Goal: Find specific page/section: Find specific page/section

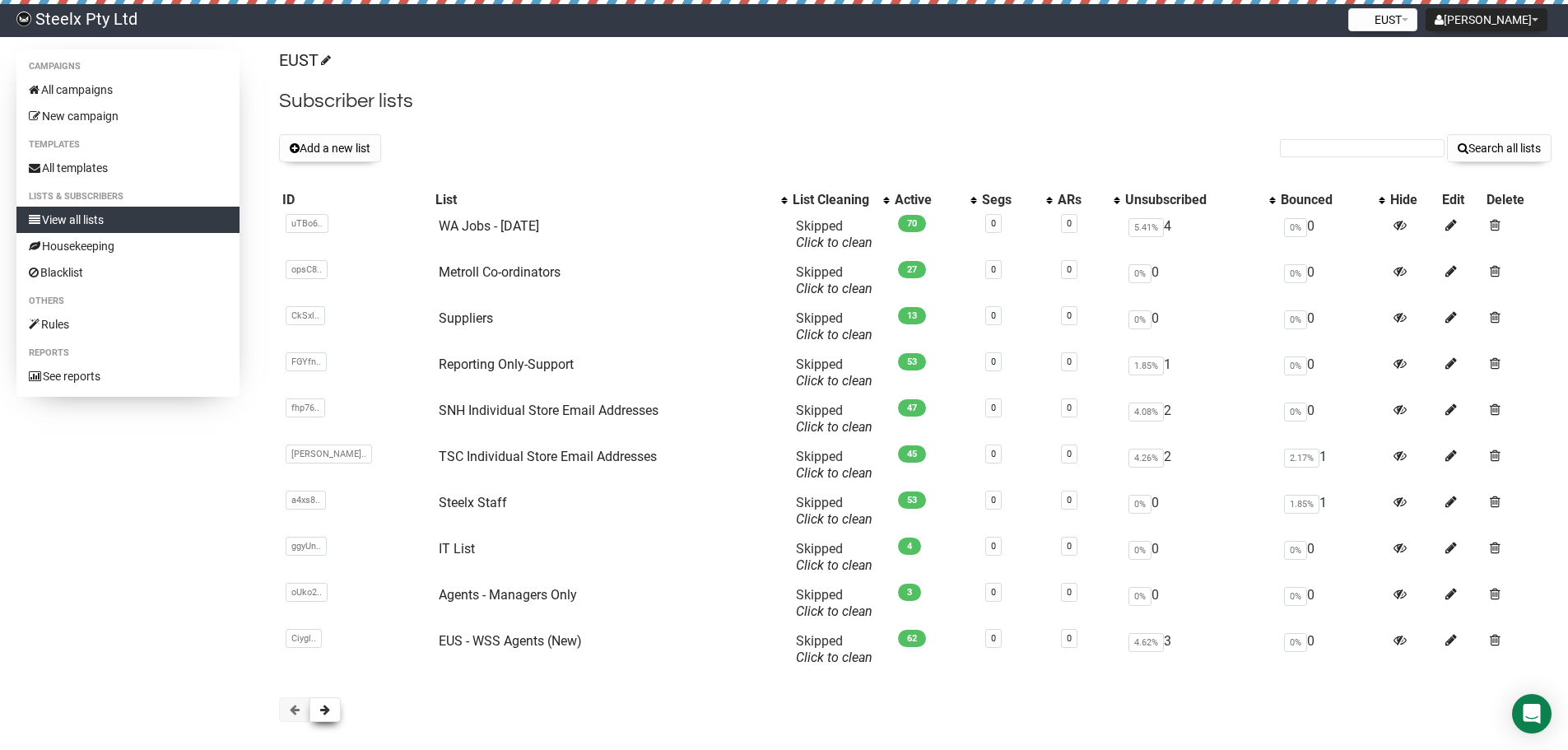
click at [324, 710] on span at bounding box center [325, 709] width 10 height 12
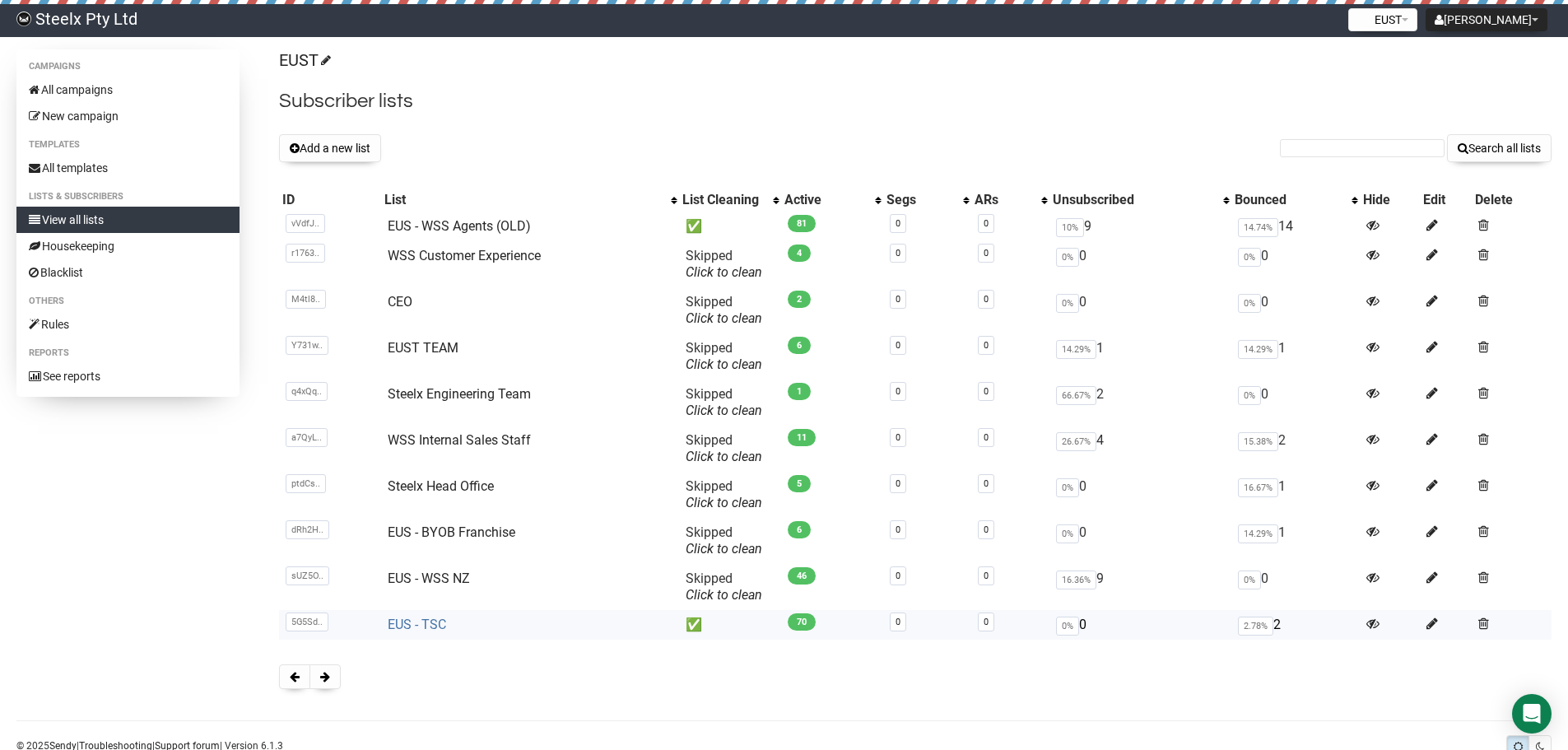
click at [413, 627] on link "EUS - TSC" at bounding box center [417, 624] width 59 height 15
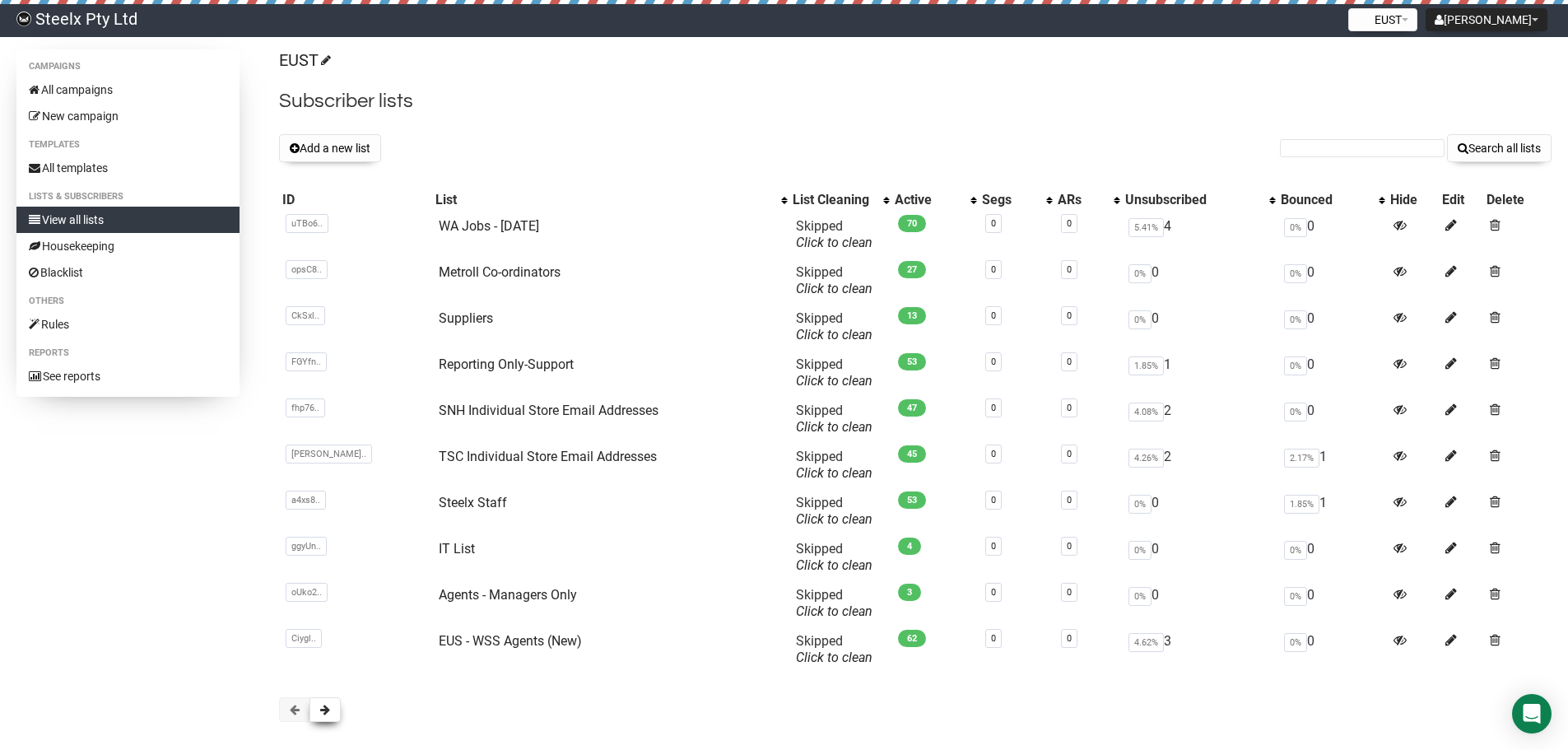
click at [318, 711] on button at bounding box center [325, 709] width 32 height 24
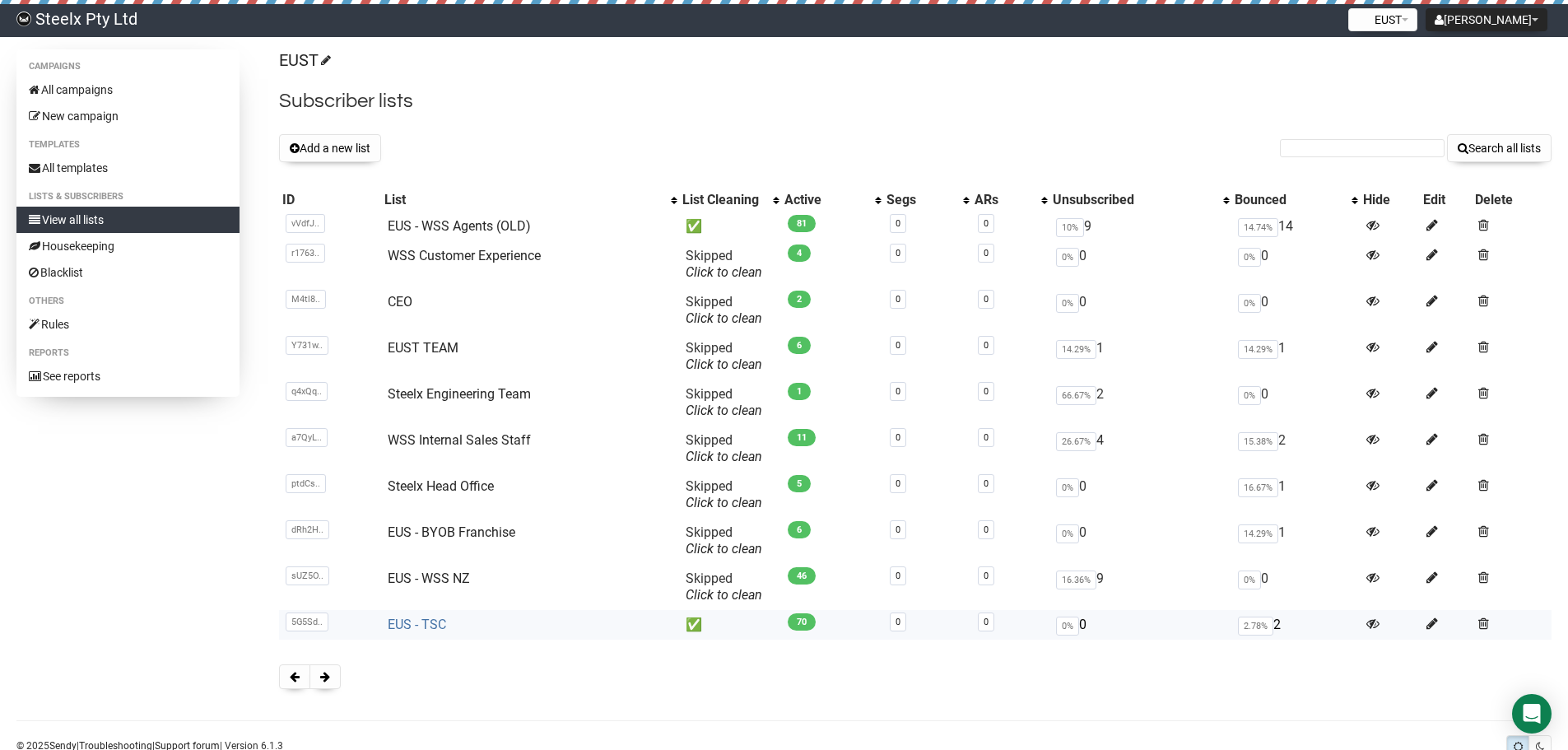
click at [429, 630] on link "EUS - TSC" at bounding box center [417, 624] width 59 height 15
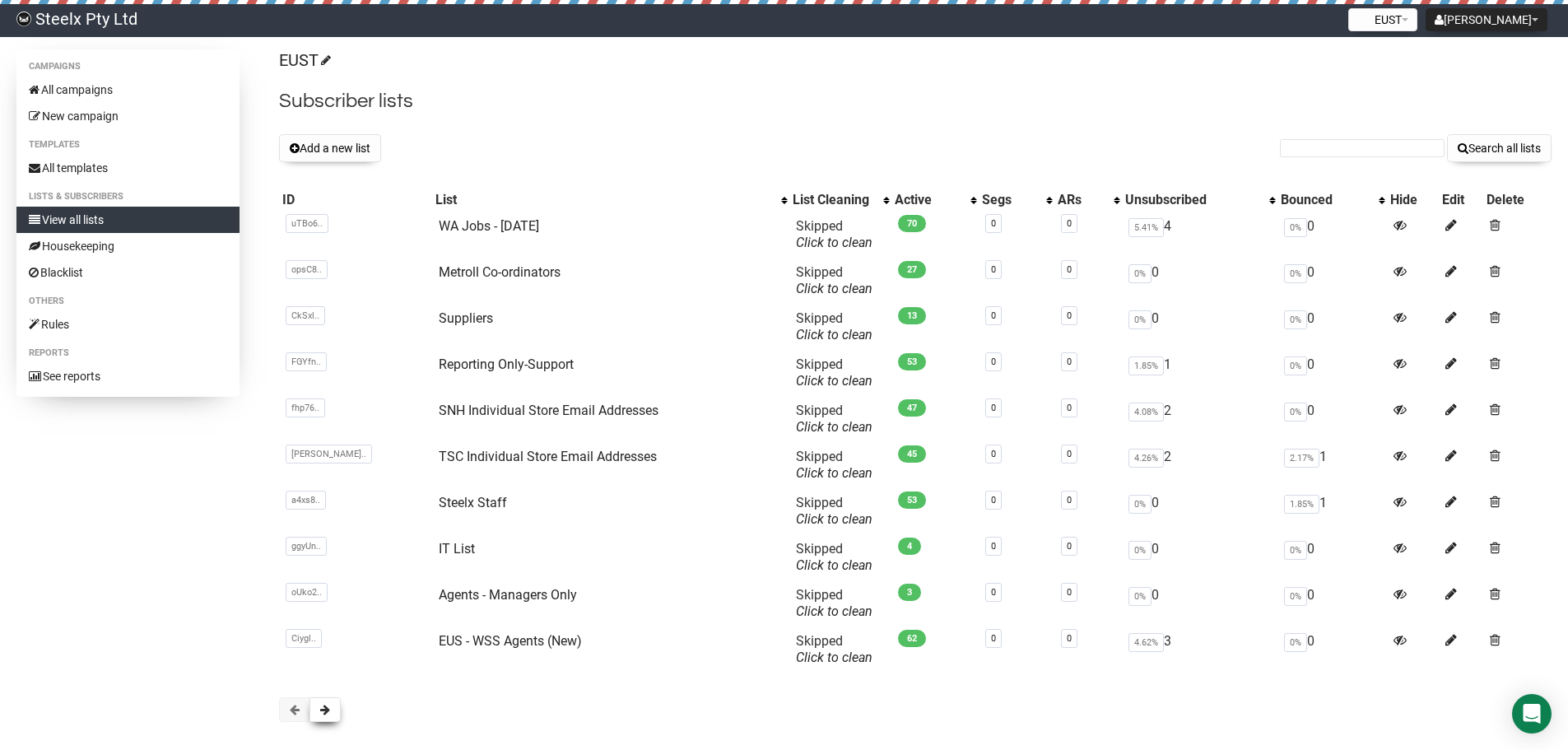
click at [323, 705] on span at bounding box center [325, 709] width 10 height 12
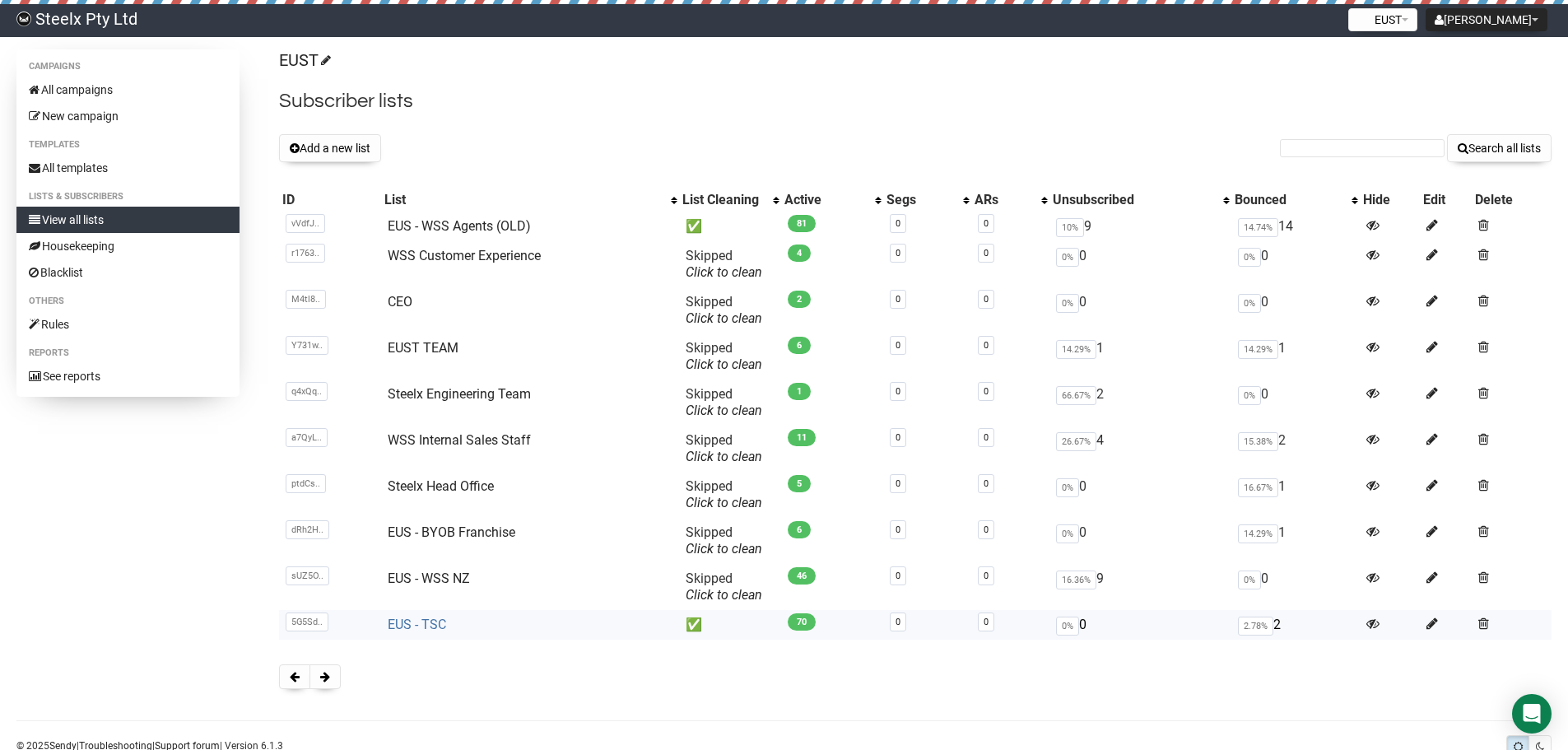
click at [426, 627] on link "EUS - TSC" at bounding box center [417, 624] width 59 height 15
